Goal: Task Accomplishment & Management: Use online tool/utility

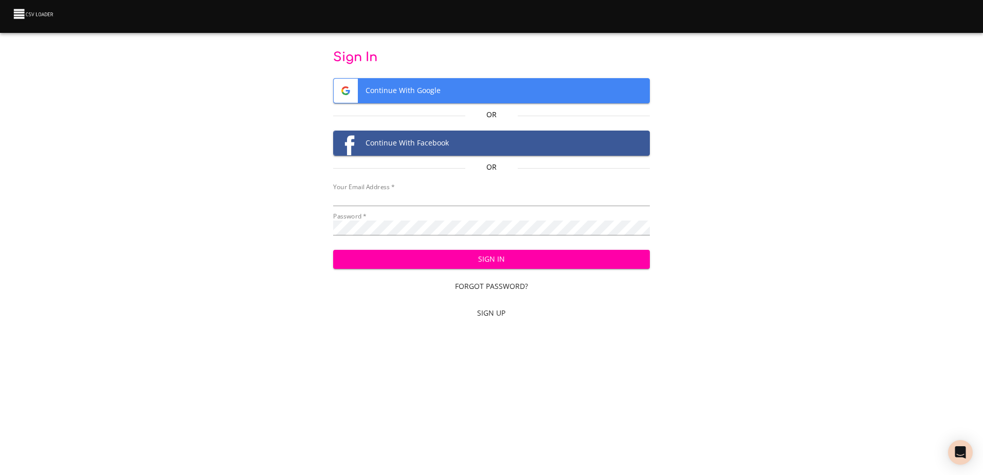
type input "mammothequipment10@gmail.com"
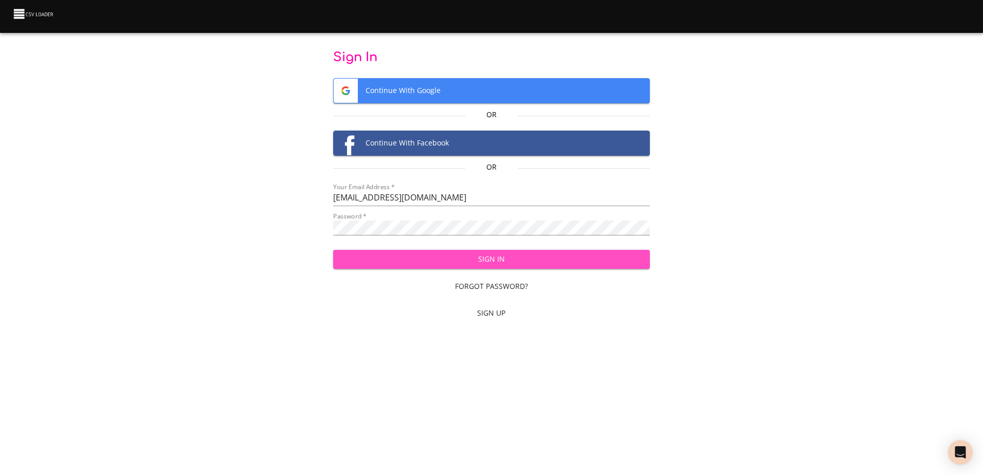
click at [492, 262] on span "Sign In" at bounding box center [491, 259] width 300 height 13
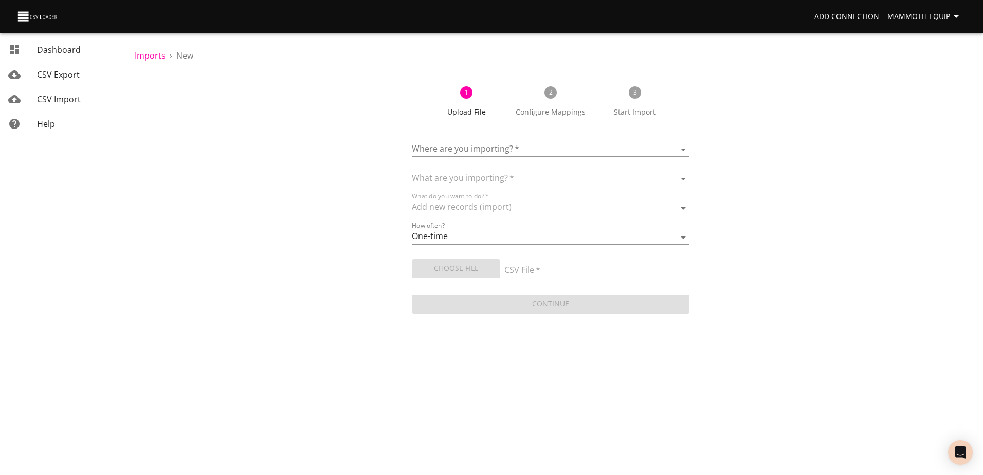
click at [680, 145] on body "Add Connection Mammoth Equip Dashboard CSV Export CSV Import Help Imports › New…" at bounding box center [491, 237] width 983 height 475
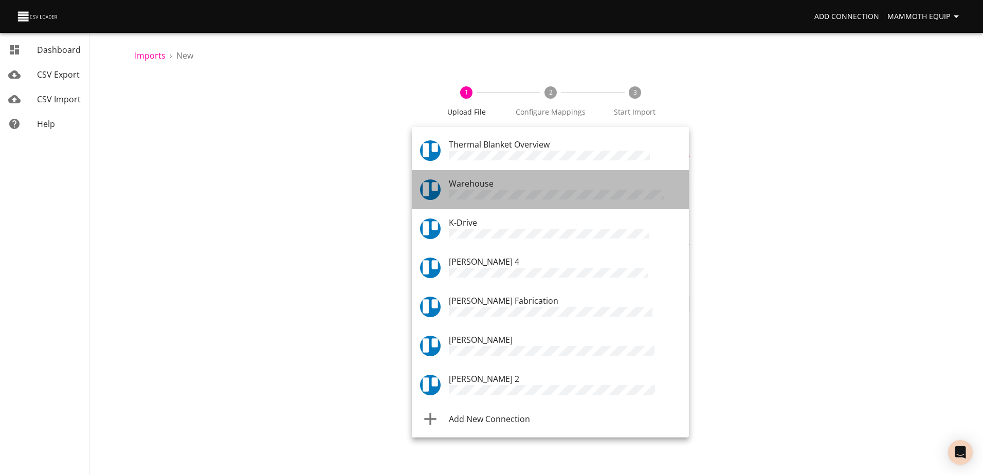
click at [471, 187] on span "Warehouse" at bounding box center [471, 183] width 45 height 11
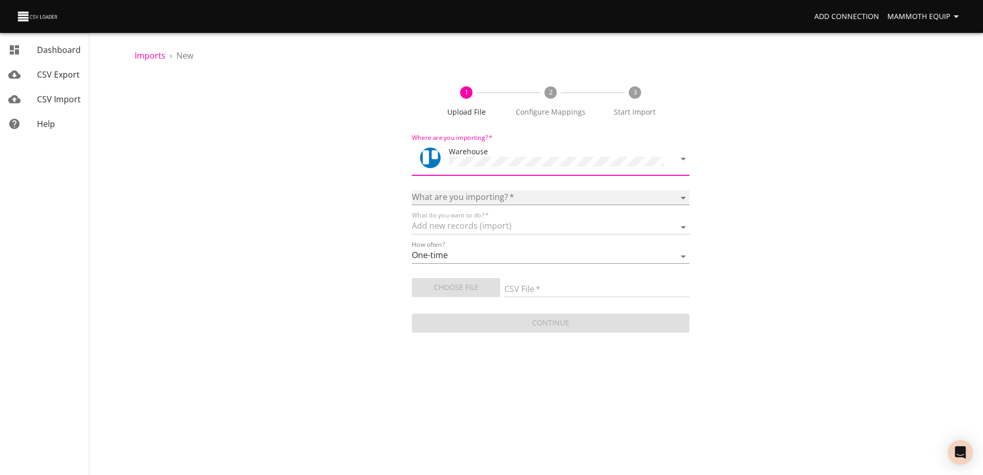
drag, startPoint x: 681, startPoint y: 195, endPoint x: 665, endPoint y: 199, distance: 16.3
click at [681, 195] on select "Boards Cards Checkitems Checklists" at bounding box center [550, 197] width 277 height 15
select select "cards"
click at [412, 190] on select "Boards Cards Checkitems Checklists" at bounding box center [550, 197] width 277 height 15
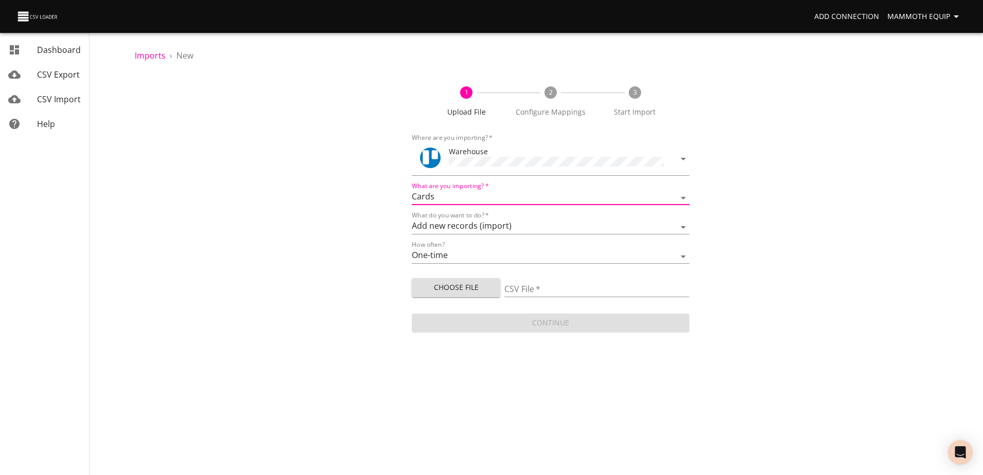
click at [443, 285] on span "Choose File" at bounding box center [456, 287] width 72 height 13
type input "Import1.xlsx"
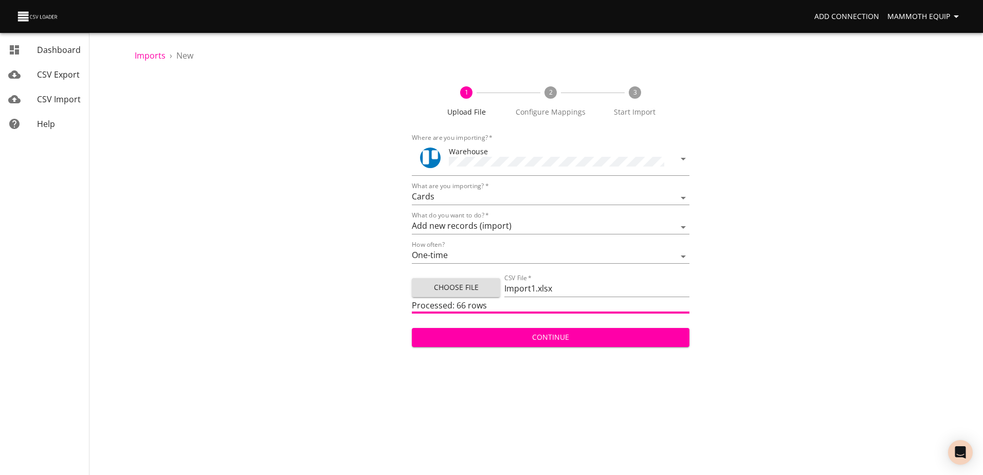
click at [499, 334] on span "Continue" at bounding box center [550, 337] width 261 height 13
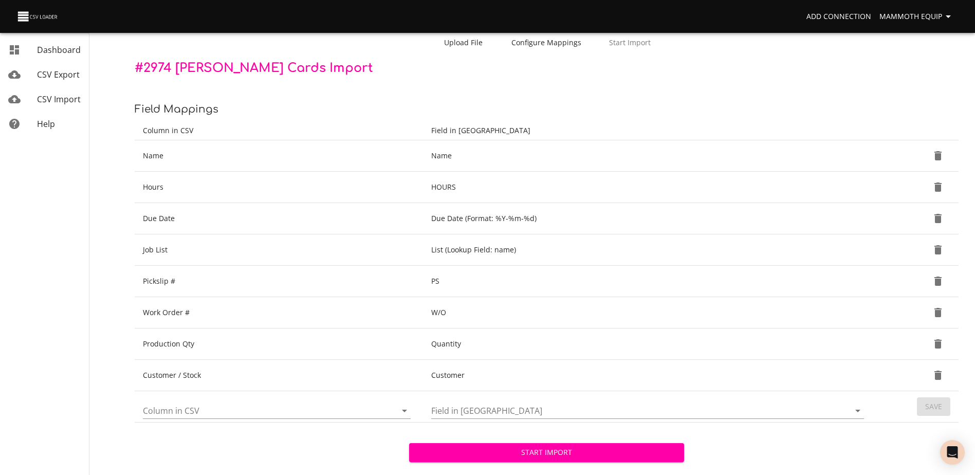
scroll to position [108, 0]
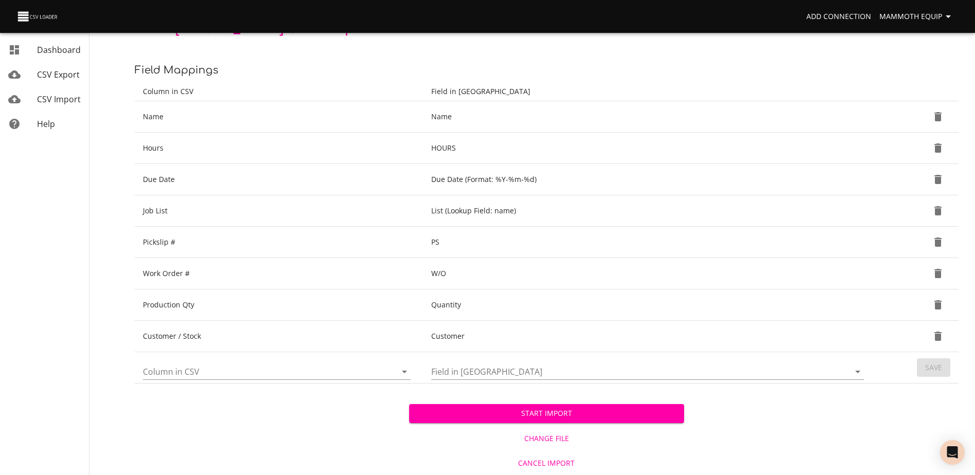
click at [505, 413] on span "Start Import" at bounding box center [546, 413] width 258 height 13
